Goal: Task Accomplishment & Management: Manage account settings

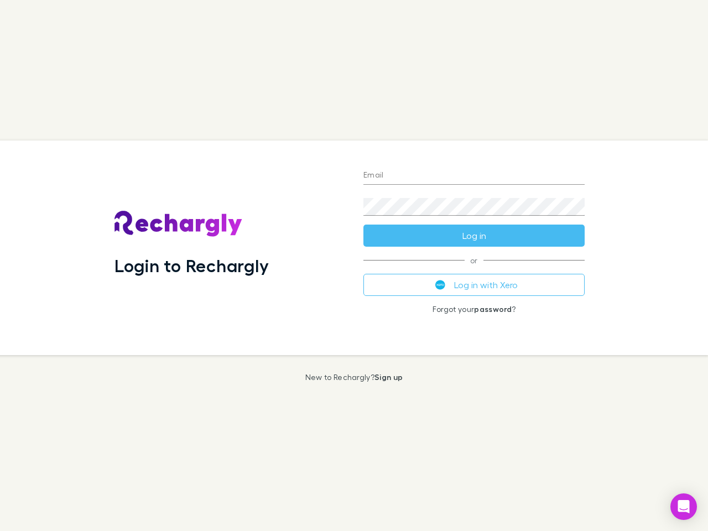
click at [354, 266] on div "Login to Rechargly" at bounding box center [230, 248] width 249 height 215
click at [474, 176] on input "Email" at bounding box center [473, 176] width 221 height 18
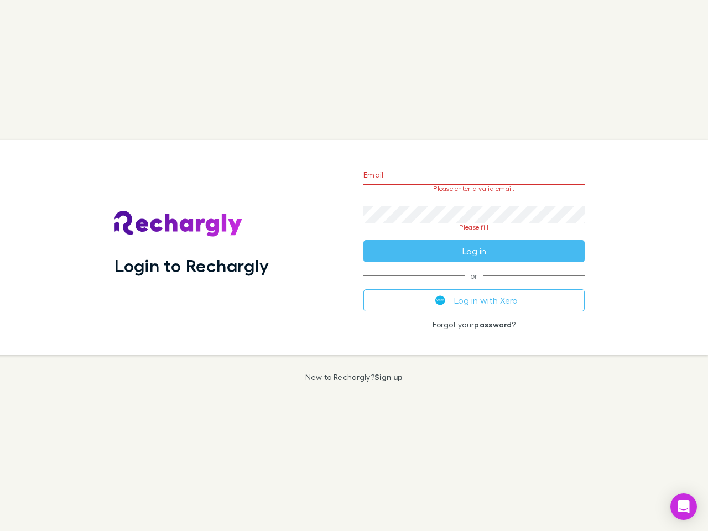
click at [474, 236] on form "Email Please enter a valid email. Password Please fill Log in" at bounding box center [473, 210] width 221 height 104
click at [474, 285] on div "Email Please enter a valid email. Password Please fill Log in or Log in with Xe…" at bounding box center [474, 248] width 239 height 215
click at [684, 507] on icon "Open Intercom Messenger" at bounding box center [684, 506] width 12 height 13
